Goal: Transaction & Acquisition: Obtain resource

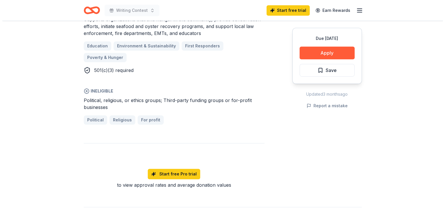
scroll to position [372, 0]
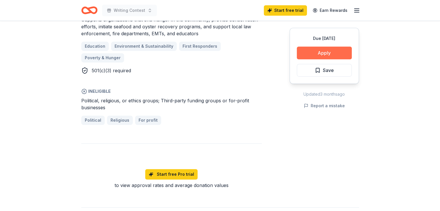
click at [331, 51] on button "Apply" at bounding box center [324, 53] width 55 height 13
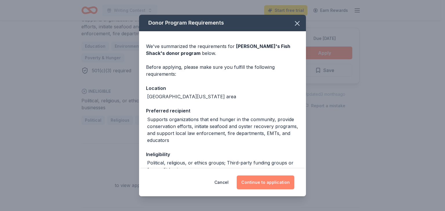
click at [273, 182] on button "Continue to application" at bounding box center [265, 183] width 58 height 14
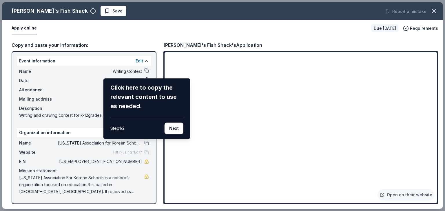
click at [126, 30] on div "Ford's Fish Shack Save Report a mistake Apply online Due in 29 days Requirement…" at bounding box center [222, 105] width 440 height 207
click at [174, 126] on button "Next" at bounding box center [173, 129] width 19 height 12
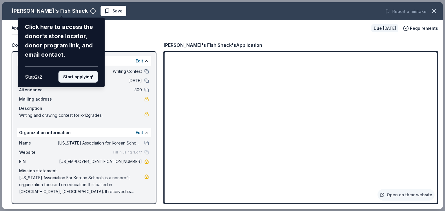
click at [79, 76] on button "Start applying!" at bounding box center [77, 77] width 39 height 12
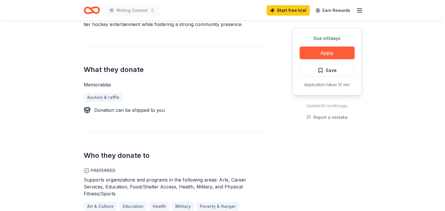
scroll to position [208, 0]
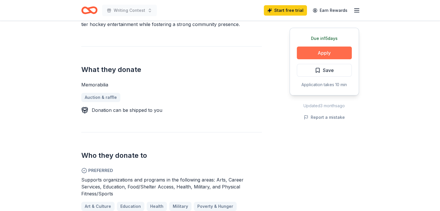
click at [318, 53] on button "Apply" at bounding box center [324, 53] width 55 height 13
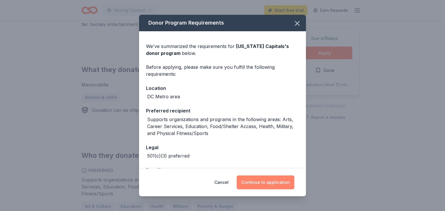
click at [274, 182] on button "Continue to application" at bounding box center [265, 183] width 58 height 14
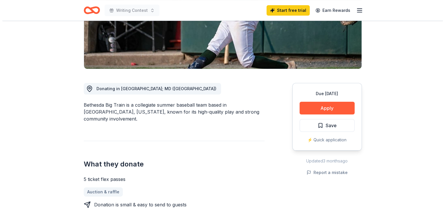
scroll to position [107, 0]
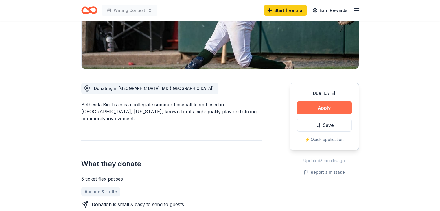
click at [320, 109] on button "Apply" at bounding box center [324, 108] width 55 height 13
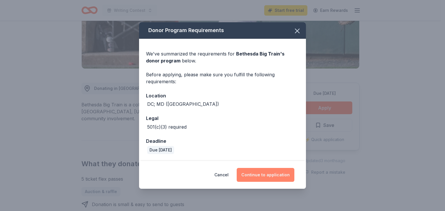
click at [267, 176] on button "Continue to application" at bounding box center [265, 175] width 58 height 14
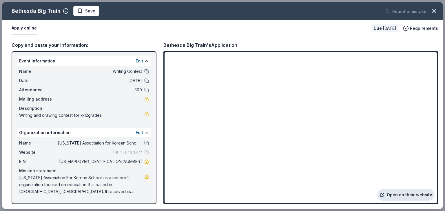
click at [397, 194] on link "Open on their website" at bounding box center [405, 195] width 57 height 12
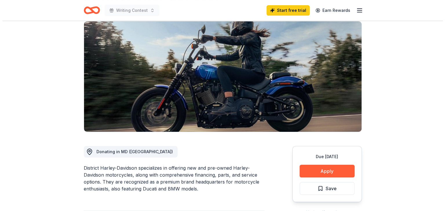
scroll to position [57, 0]
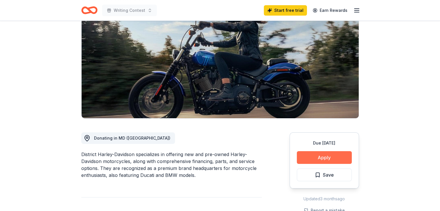
click at [329, 159] on button "Apply" at bounding box center [324, 157] width 55 height 13
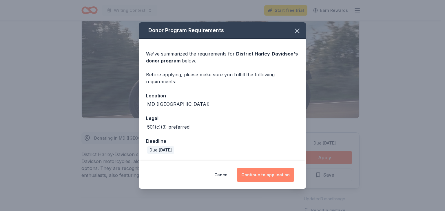
click at [271, 174] on button "Continue to application" at bounding box center [265, 175] width 58 height 14
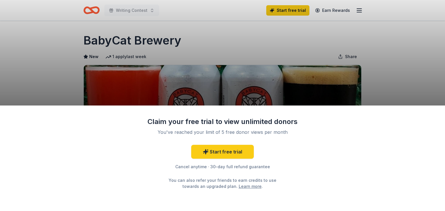
click at [309, 36] on div "Claim your free trial to view unlimited donors You've reached your limit of 5 f…" at bounding box center [222, 105] width 445 height 211
click at [223, 154] on link "Start free trial" at bounding box center [222, 152] width 63 height 14
click at [224, 154] on link "Start free trial" at bounding box center [222, 152] width 63 height 14
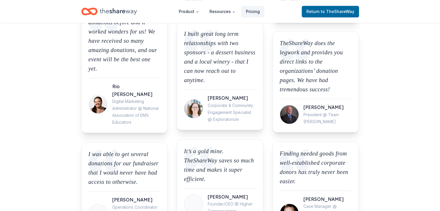
scroll to position [561, 0]
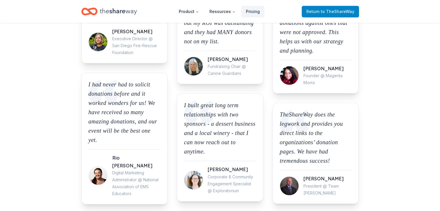
click at [341, 10] on span "to TheShareWay" at bounding box center [338, 11] width 34 height 5
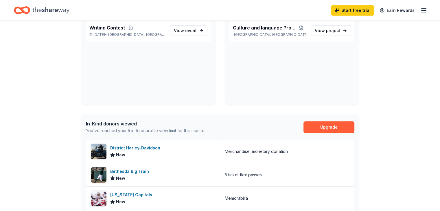
scroll to position [61, 0]
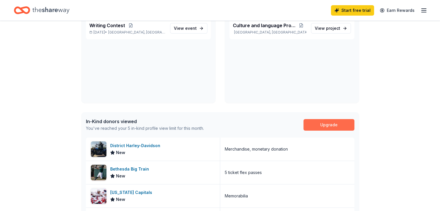
click at [328, 125] on link "Upgrade" at bounding box center [329, 125] width 51 height 12
